Goal: Task Accomplishment & Management: Complete application form

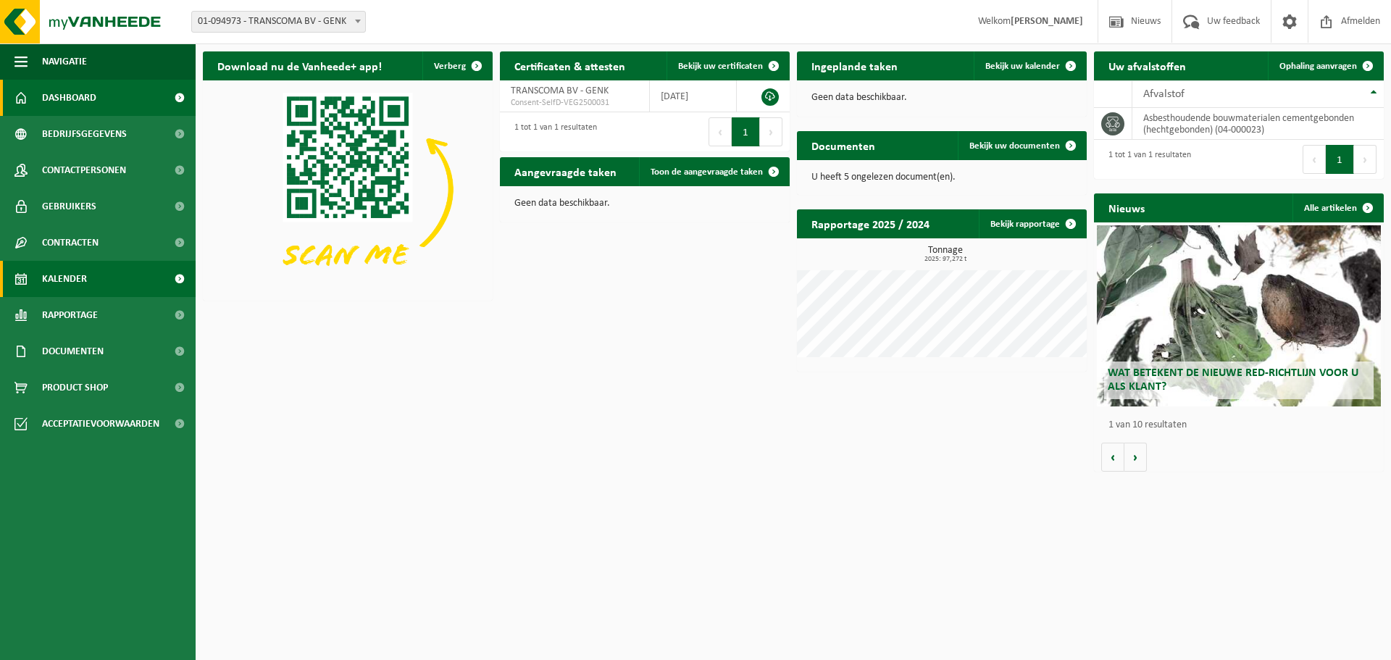
click at [85, 284] on span "Kalender" at bounding box center [64, 279] width 45 height 36
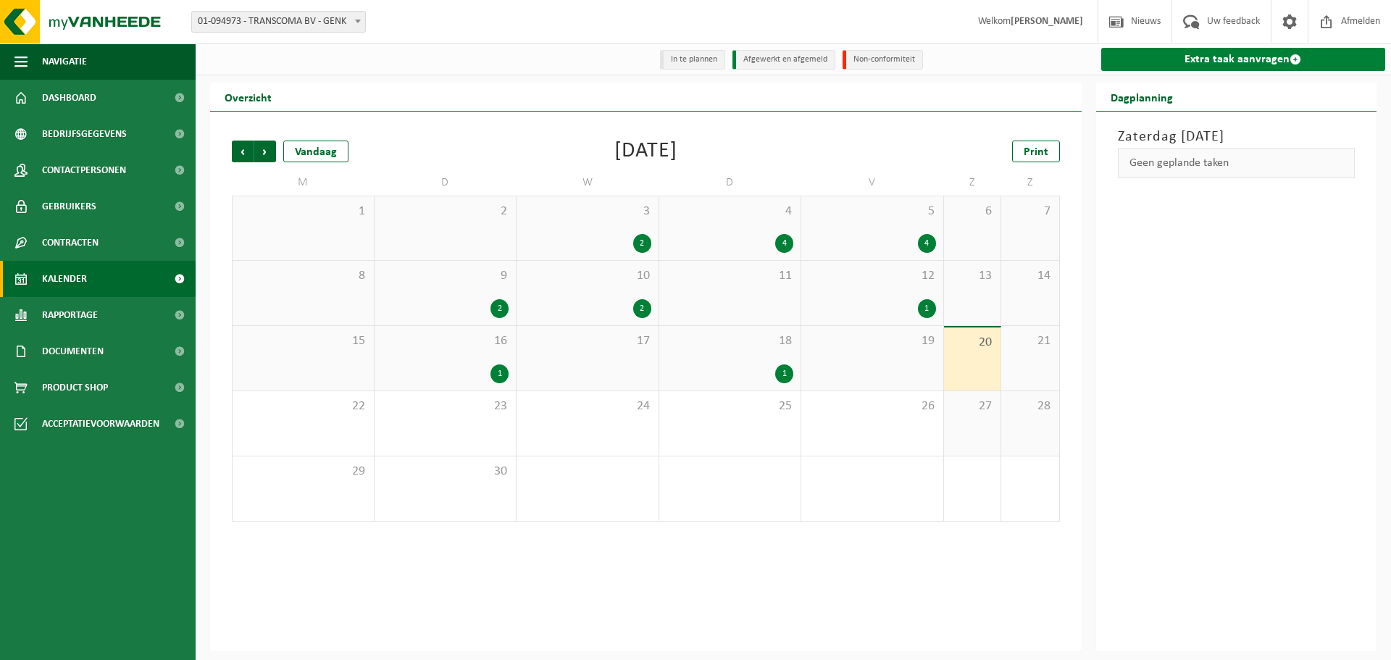
click at [1199, 61] on link "Extra taak aanvragen" at bounding box center [1243, 59] width 285 height 23
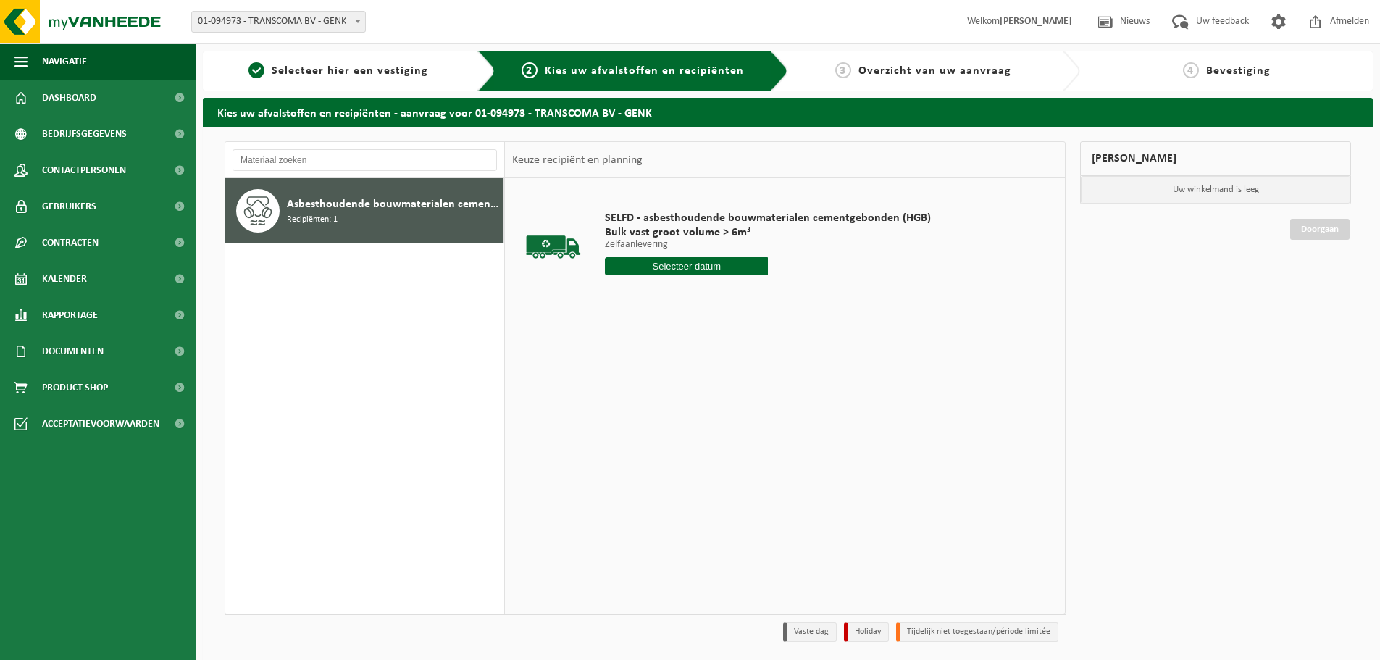
click at [733, 263] on input "text" at bounding box center [686, 266] width 163 height 18
click at [625, 414] on div "22" at bounding box center [618, 418] width 25 height 23
type input "Van [DATE]"
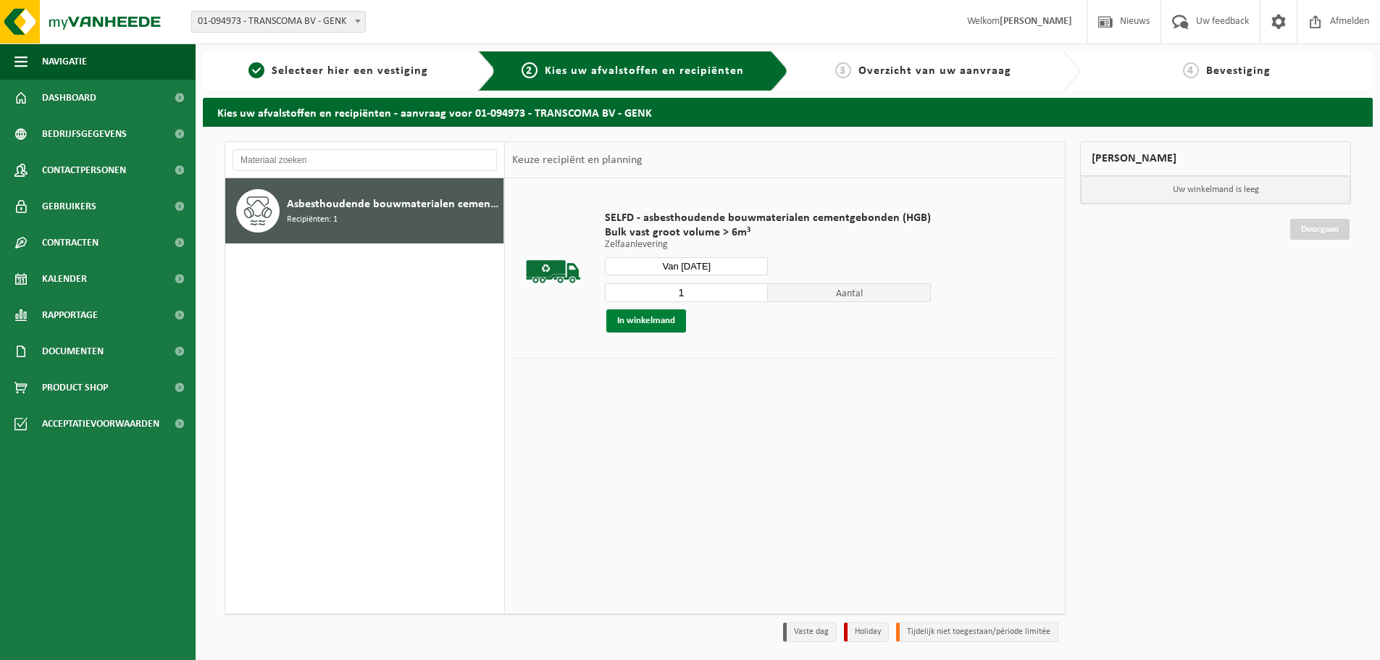
click at [656, 320] on button "In winkelmand" at bounding box center [647, 320] width 80 height 23
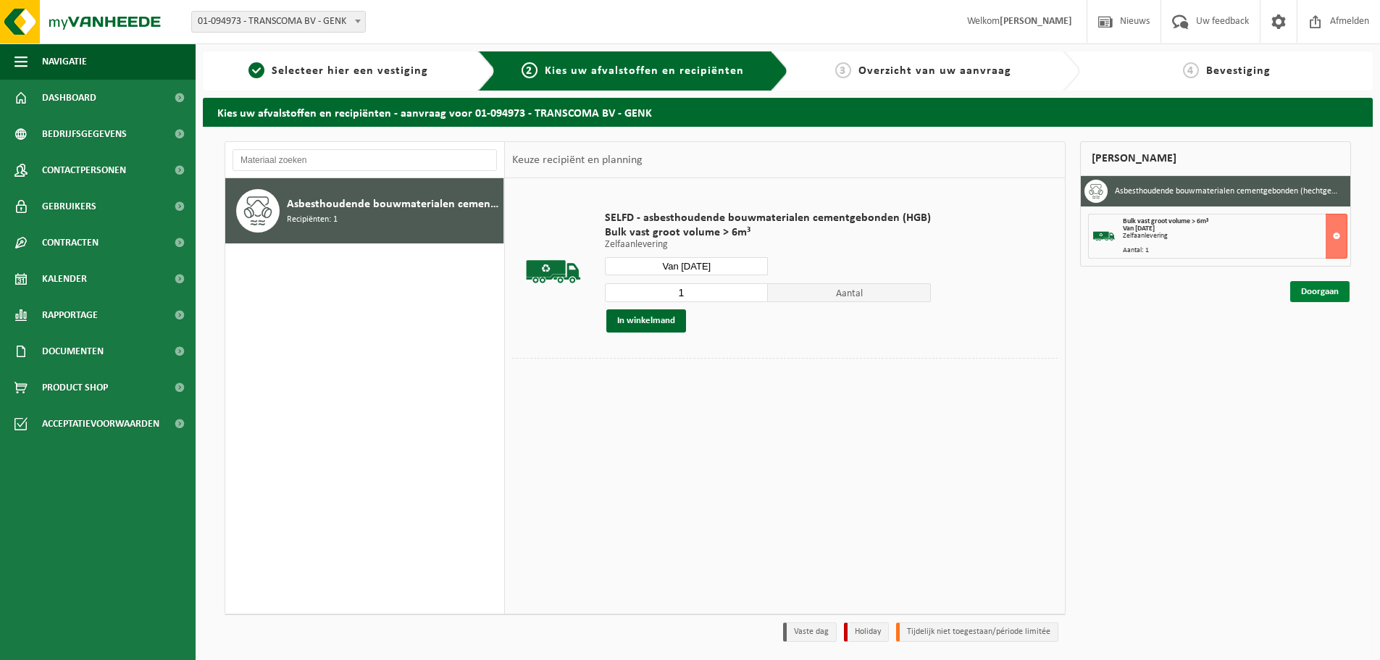
click at [1317, 291] on link "Doorgaan" at bounding box center [1320, 291] width 59 height 21
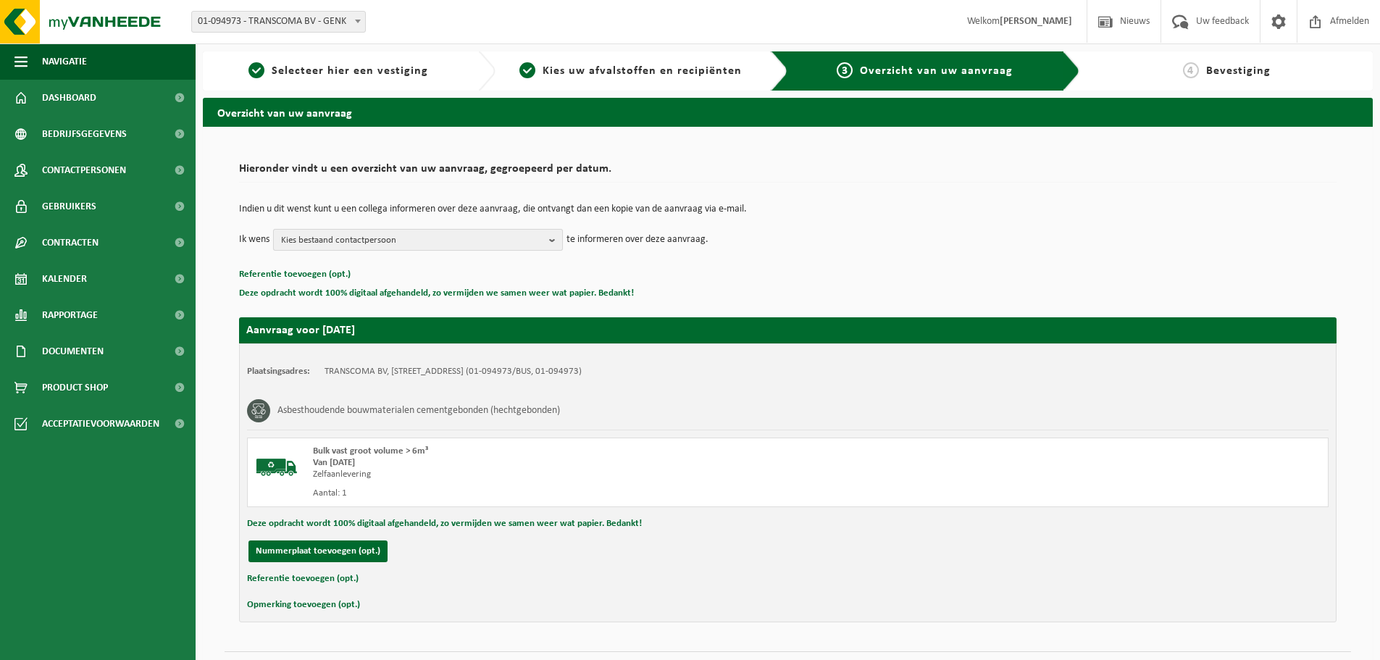
click at [409, 239] on span "Kies bestaand contactpersoon" at bounding box center [412, 241] width 262 height 22
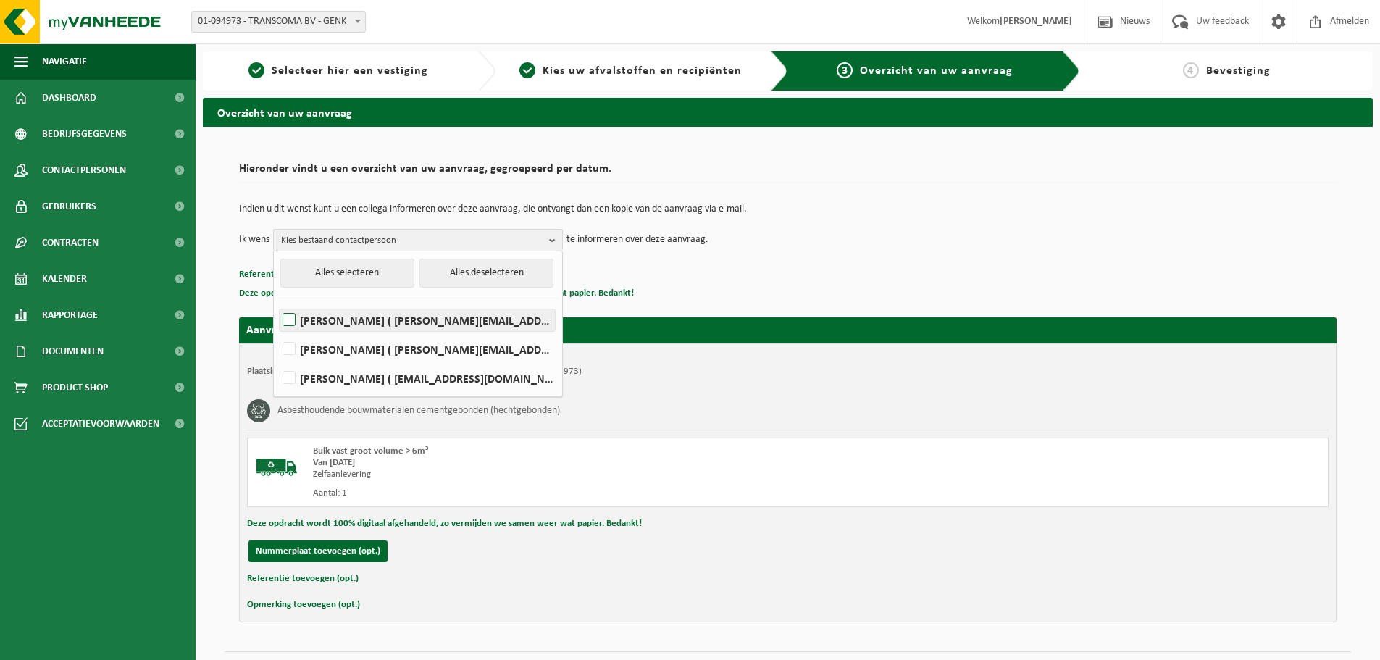
click at [417, 321] on label "[PERSON_NAME] ( [PERSON_NAME][EMAIL_ADDRESS][DOMAIN_NAME] )" at bounding box center [417, 320] width 275 height 22
click at [278, 302] on input "[PERSON_NAME] ( [PERSON_NAME][EMAIL_ADDRESS][DOMAIN_NAME] )" at bounding box center [277, 301] width 1 height 1
checkbox input "true"
click at [400, 351] on label "[PERSON_NAME] ( [PERSON_NAME][EMAIL_ADDRESS][DOMAIN_NAME] )" at bounding box center [417, 349] width 275 height 22
click at [278, 331] on input "[PERSON_NAME] ( [PERSON_NAME][EMAIL_ADDRESS][DOMAIN_NAME] )" at bounding box center [277, 330] width 1 height 1
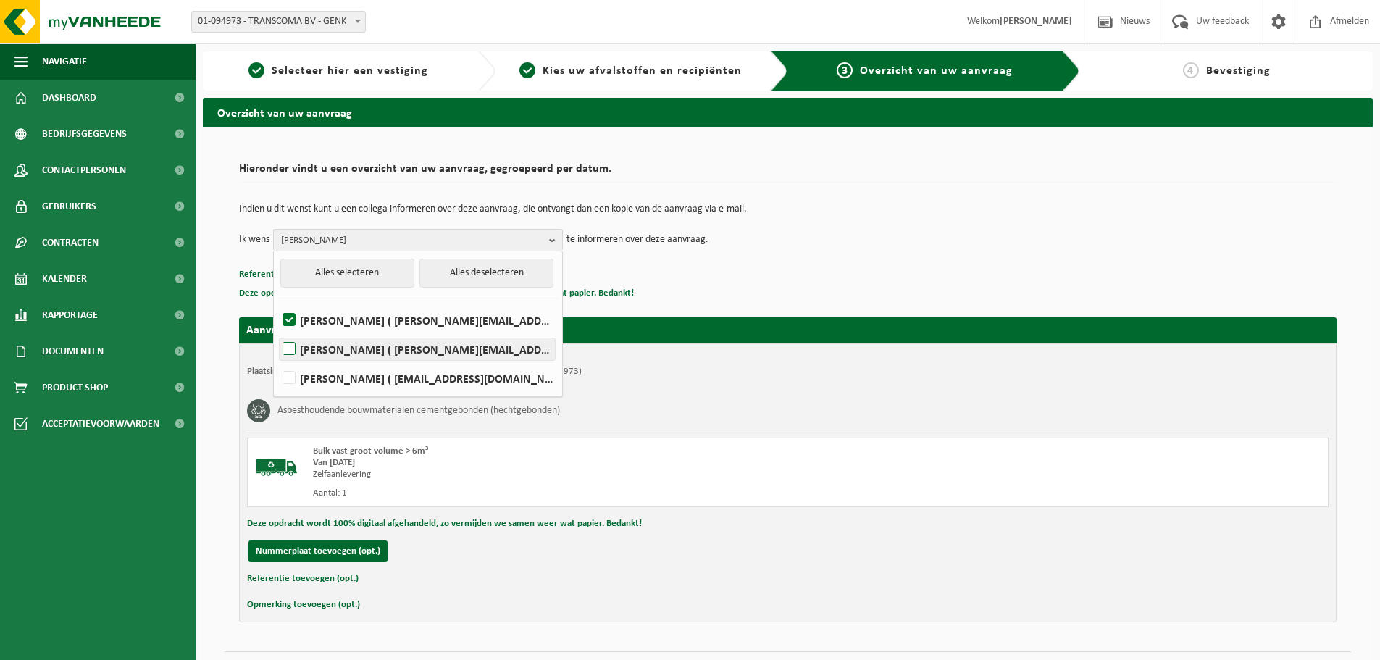
checkbox input "true"
click at [801, 251] on div "Indien u dit wenst kunt u een collega informeren over deze aanvraag, die ontvan…" at bounding box center [788, 227] width 1098 height 75
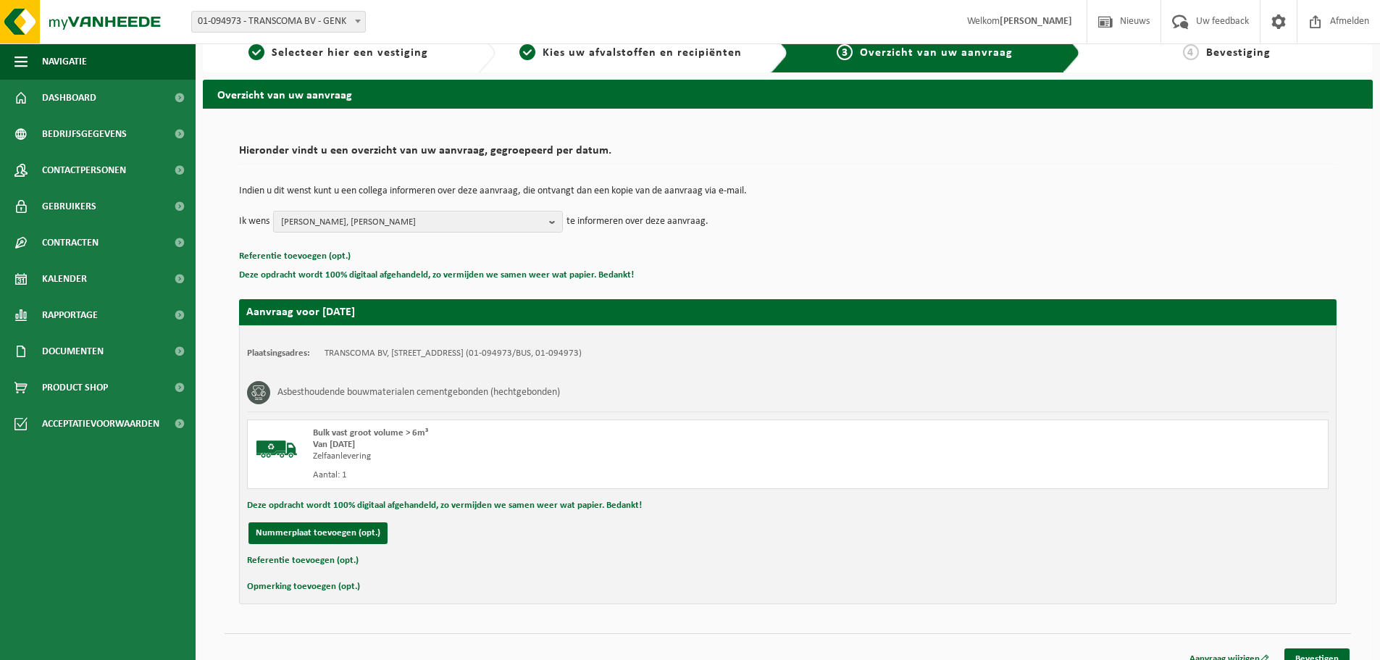
scroll to position [36, 0]
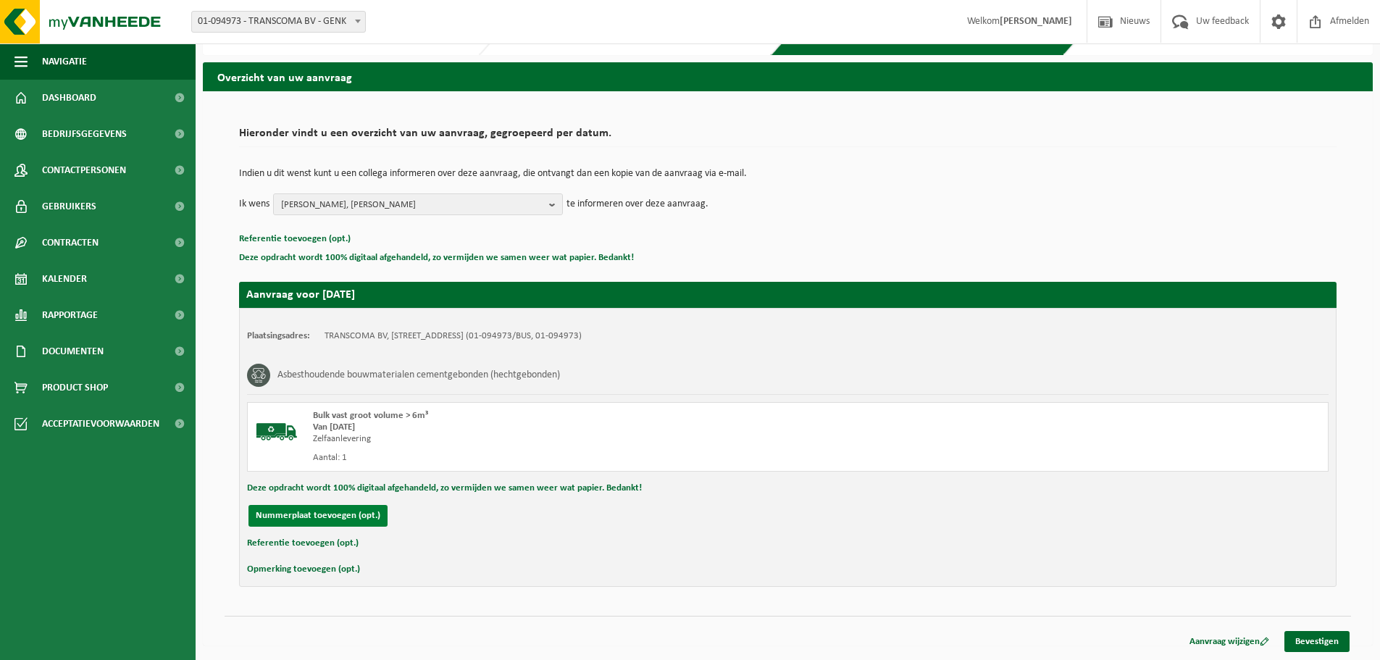
click at [321, 516] on button "Nummerplaat toevoegen (opt.)" at bounding box center [318, 516] width 139 height 22
click at [333, 517] on input "text" at bounding box center [475, 516] width 326 height 22
type input "2-FRP-928"
click at [670, 519] on input "text" at bounding box center [816, 516] width 326 height 22
type input "0478848911"
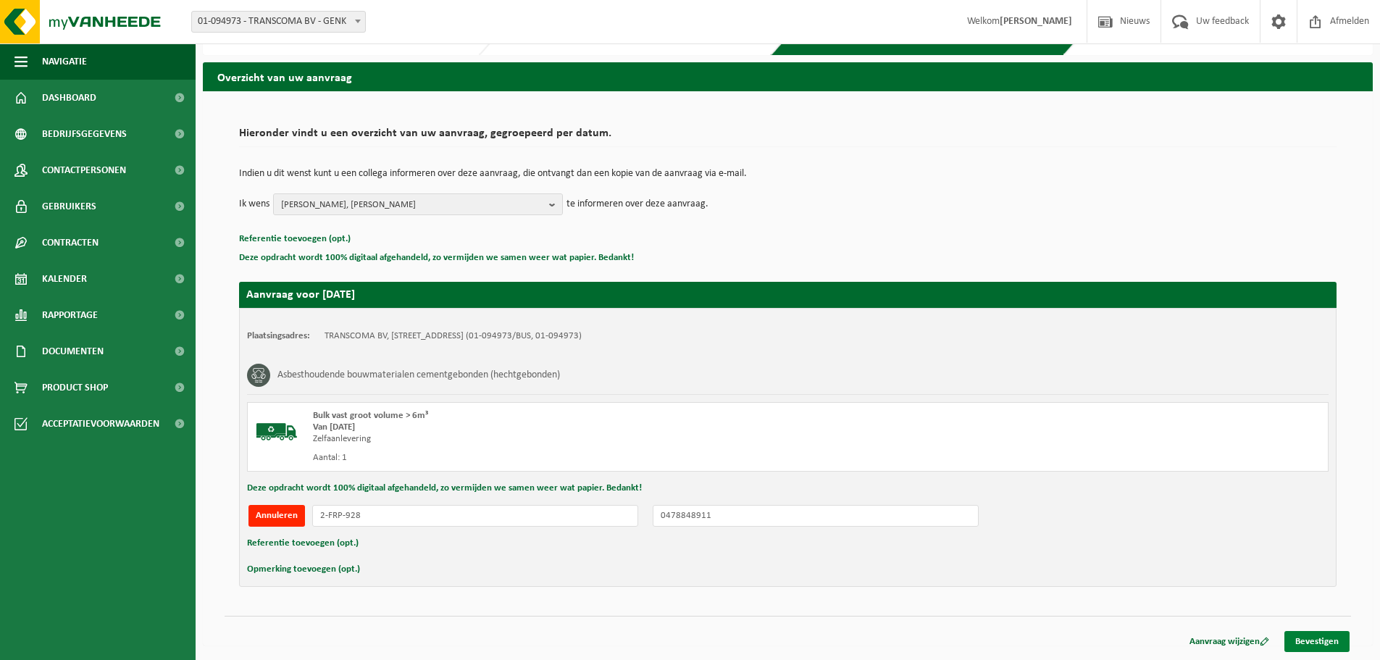
click at [1318, 644] on link "Bevestigen" at bounding box center [1317, 641] width 65 height 21
